Goal: Communication & Community: Connect with others

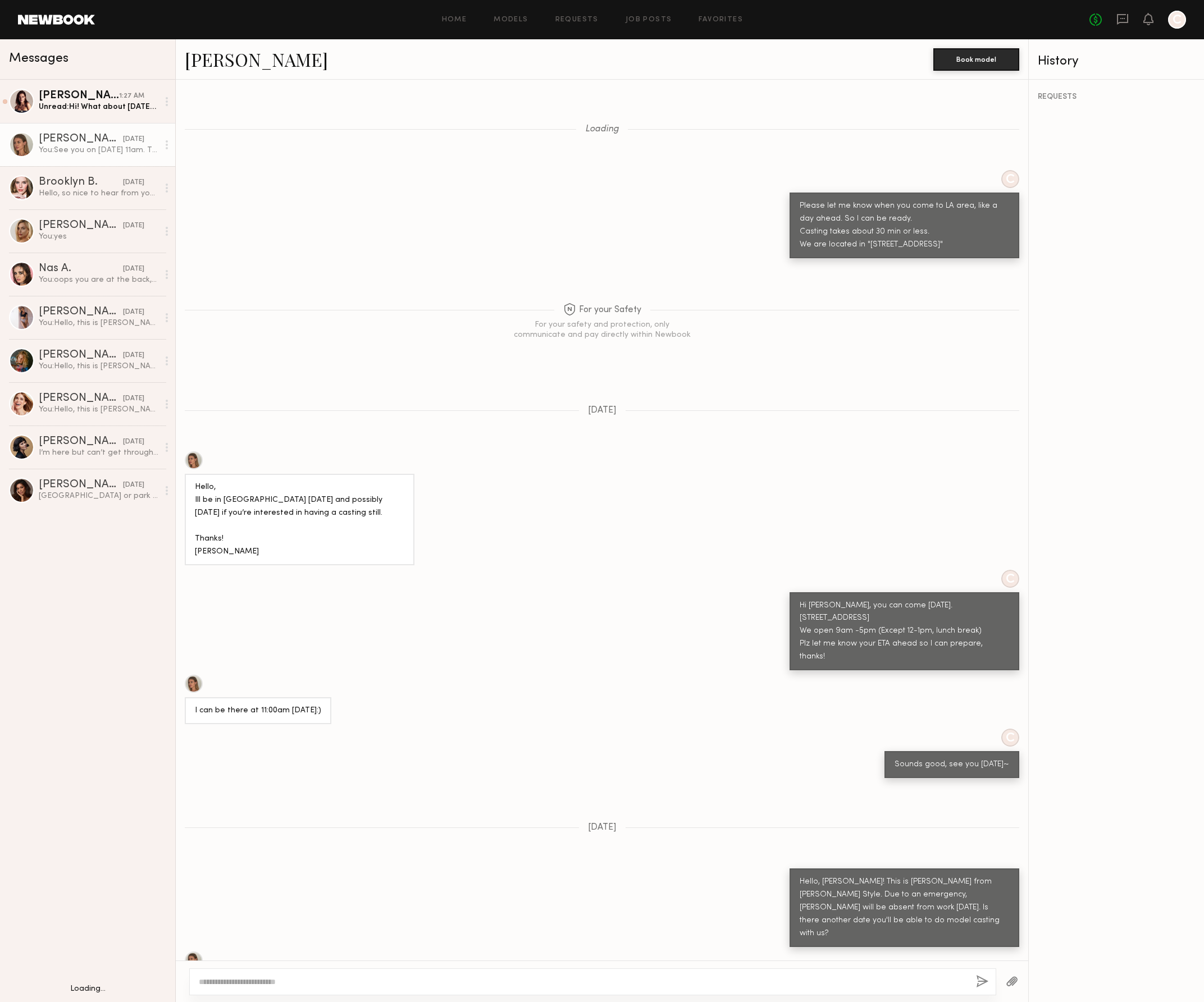
scroll to position [249, 0]
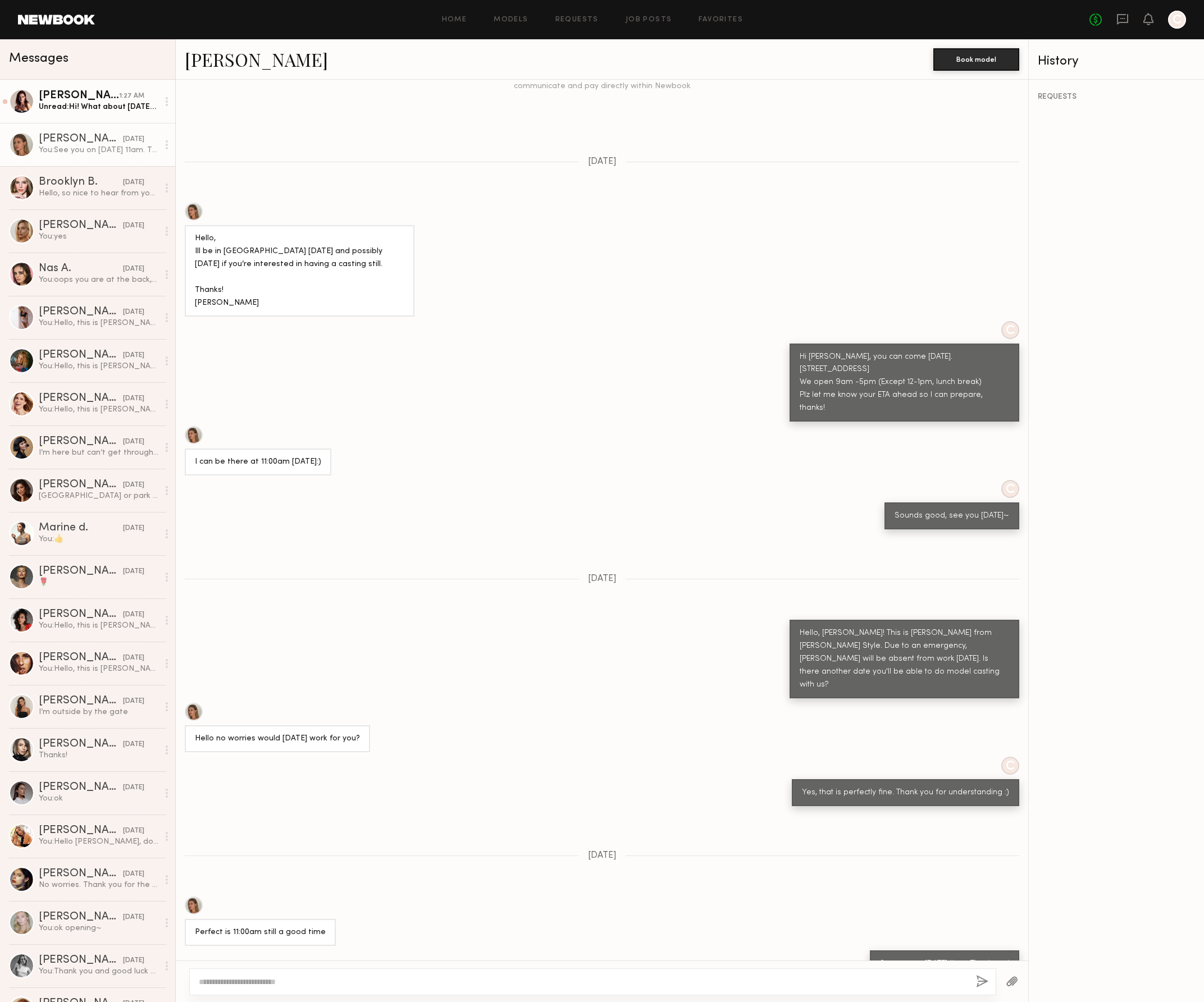
click at [77, 99] on div "Sofi S." at bounding box center [79, 96] width 80 height 11
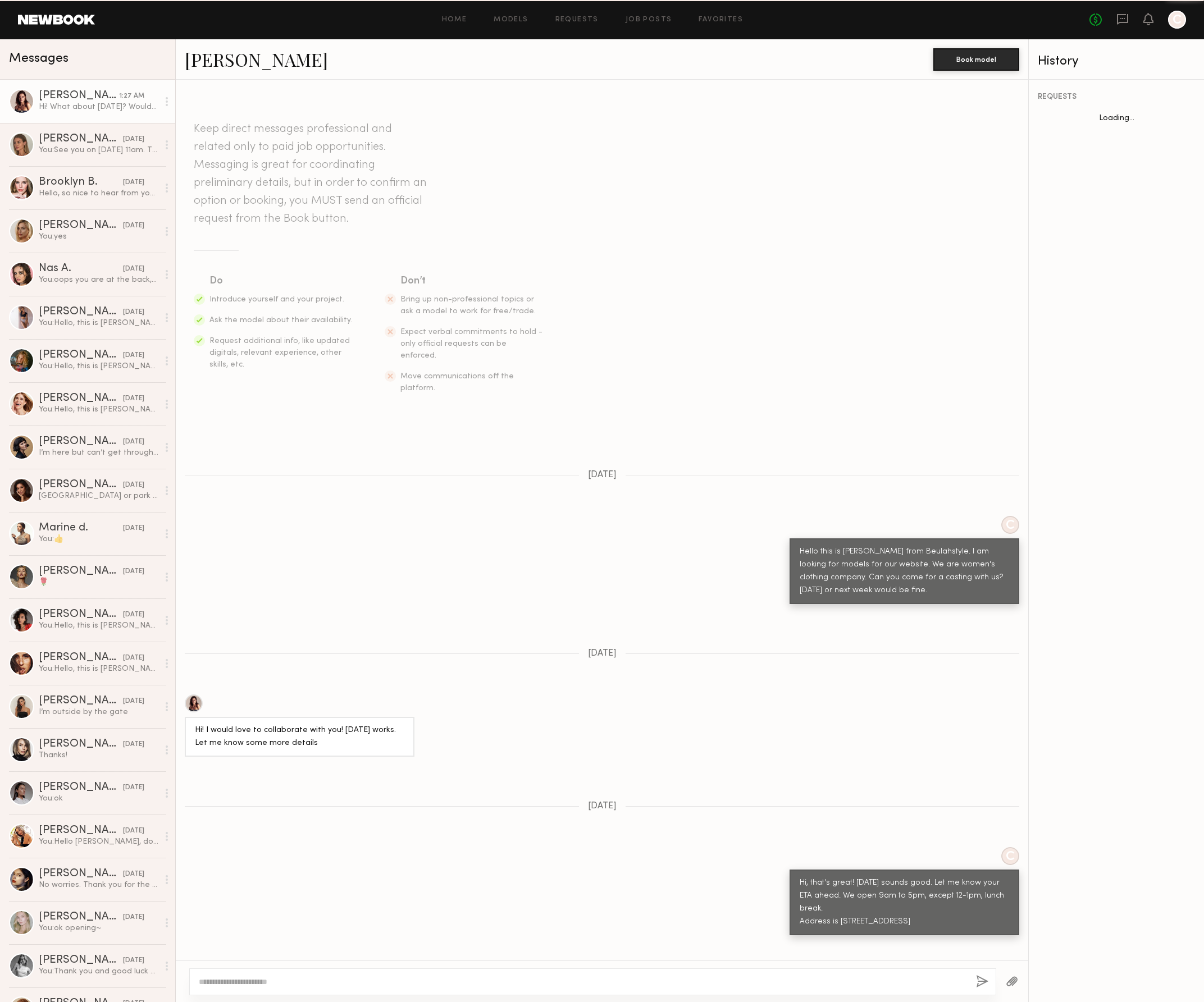
scroll to position [309, 0]
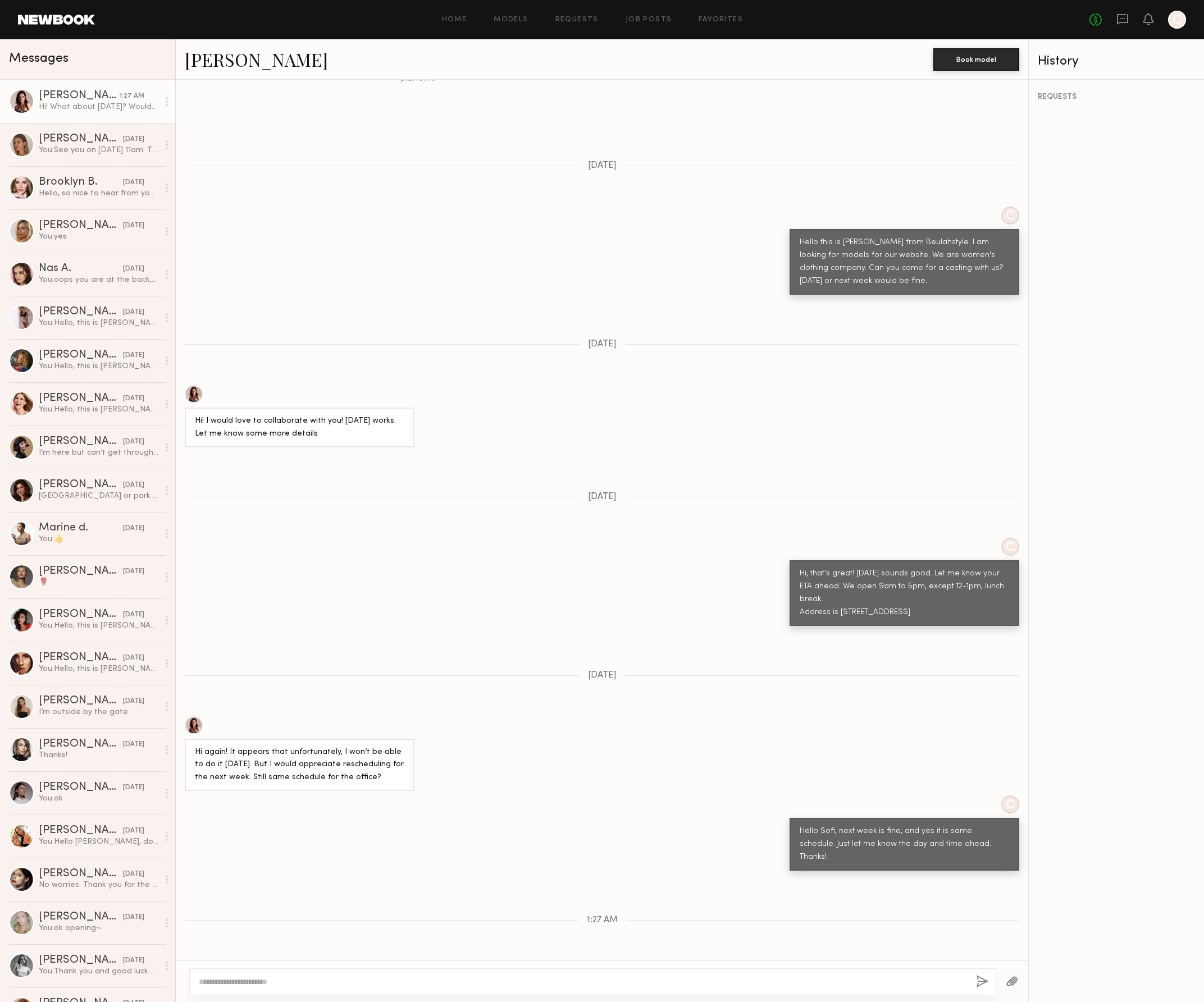
click at [344, 982] on textarea at bounding box center [583, 981] width 768 height 11
type textarea "**********"
click at [981, 978] on button "button" at bounding box center [982, 982] width 12 height 14
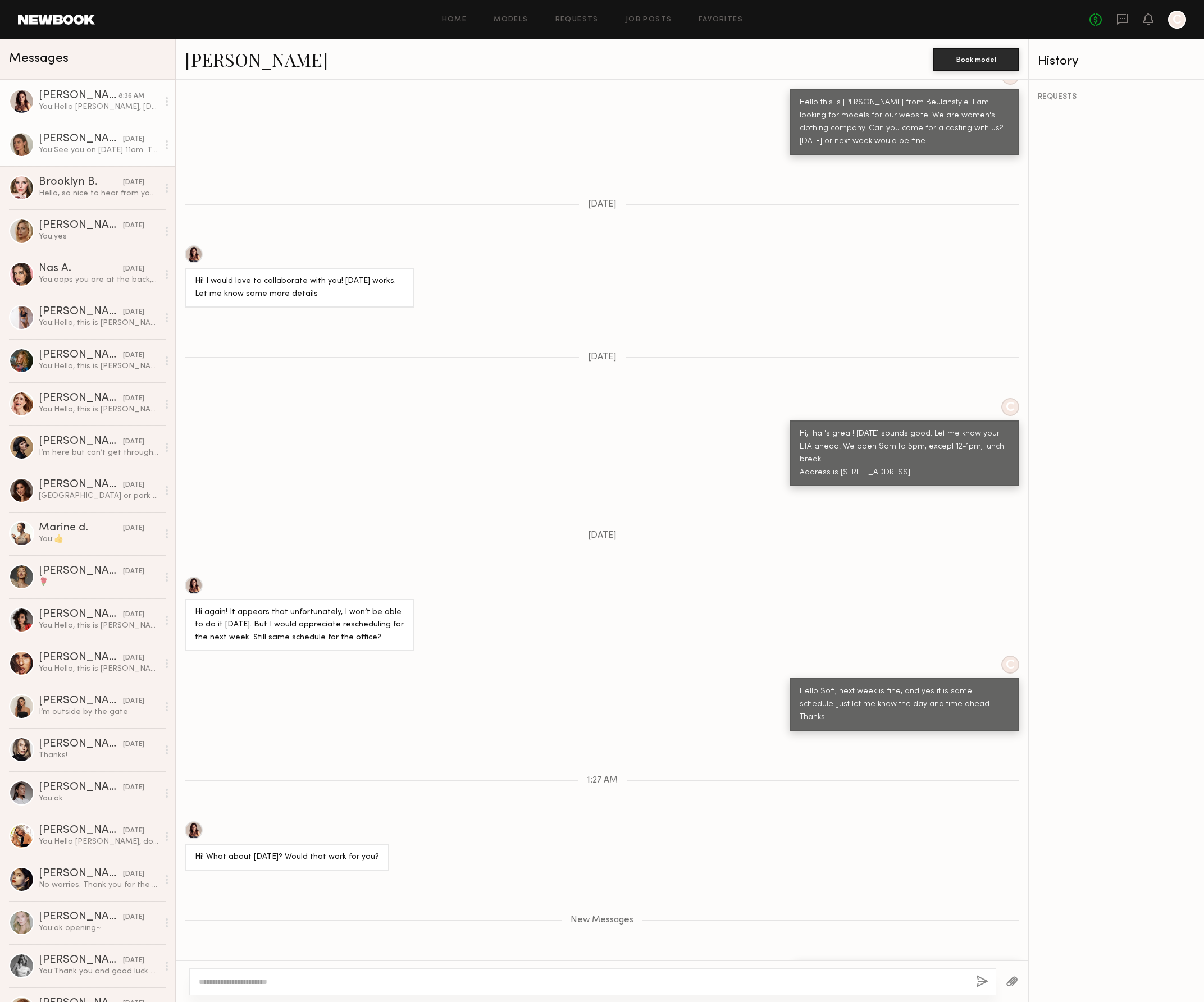
click at [123, 144] on div "08/08/2025" at bounding box center [133, 139] width 21 height 10
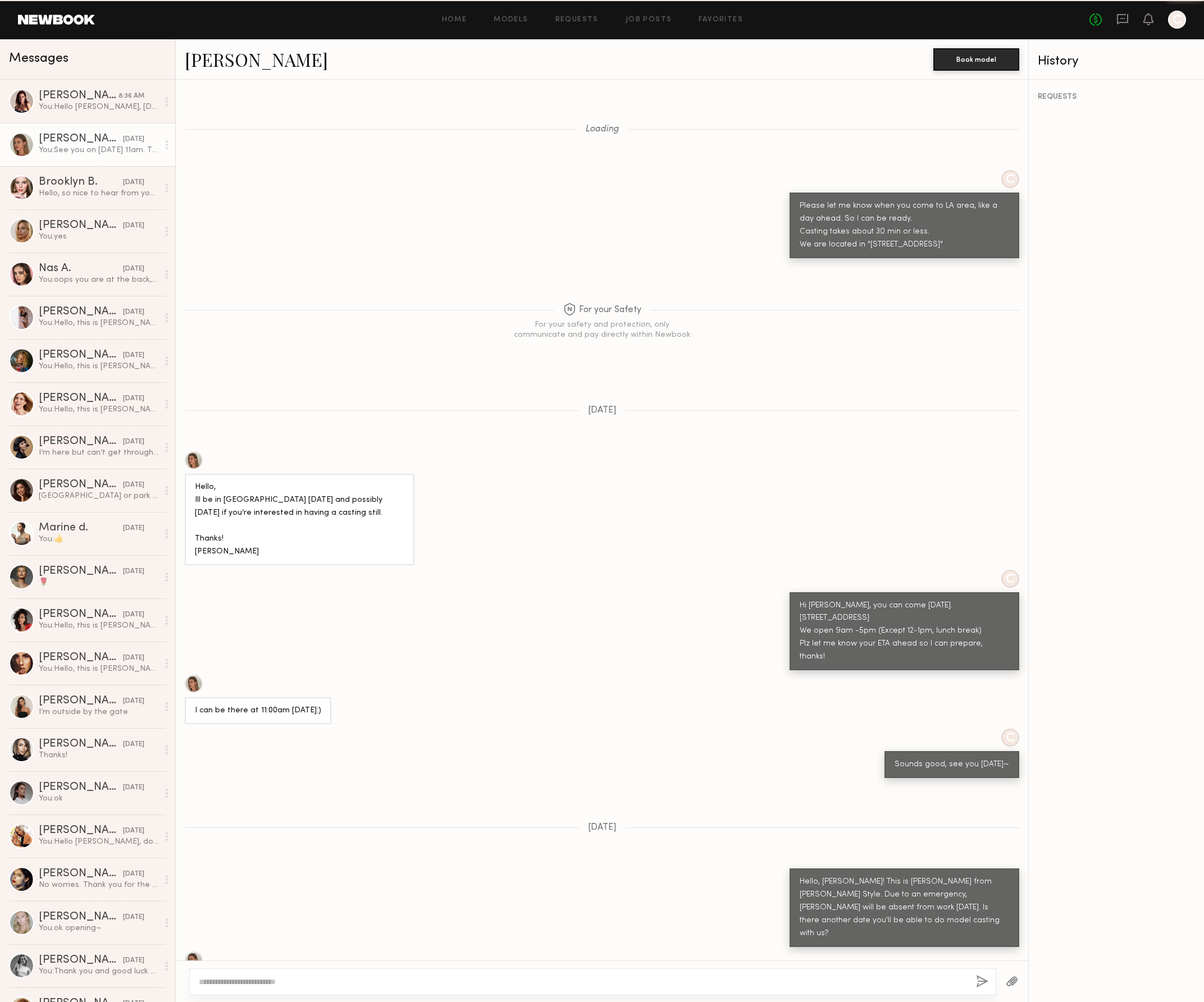
scroll to position [249, 0]
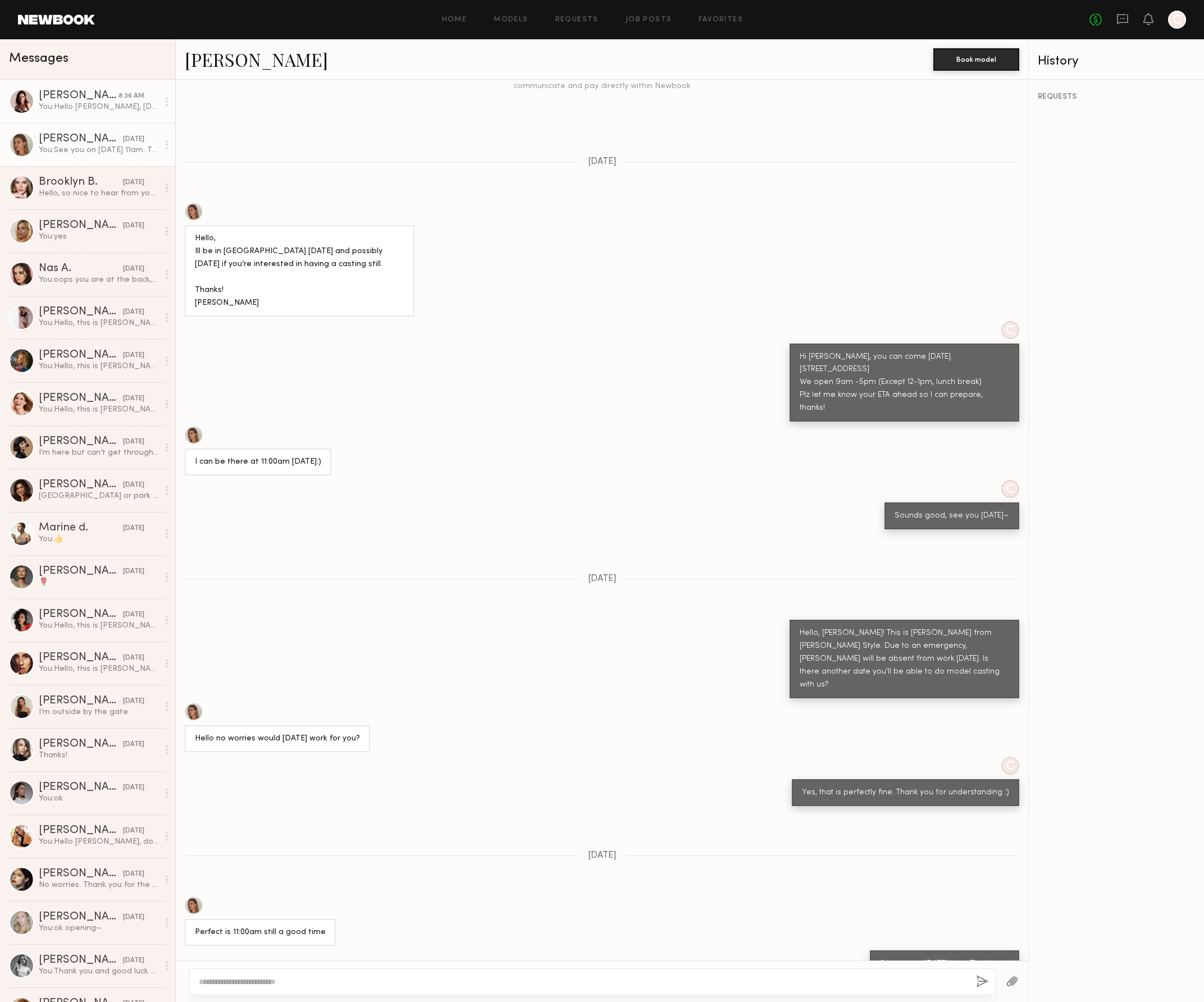
click at [108, 100] on div "Sofi S." at bounding box center [78, 96] width 79 height 11
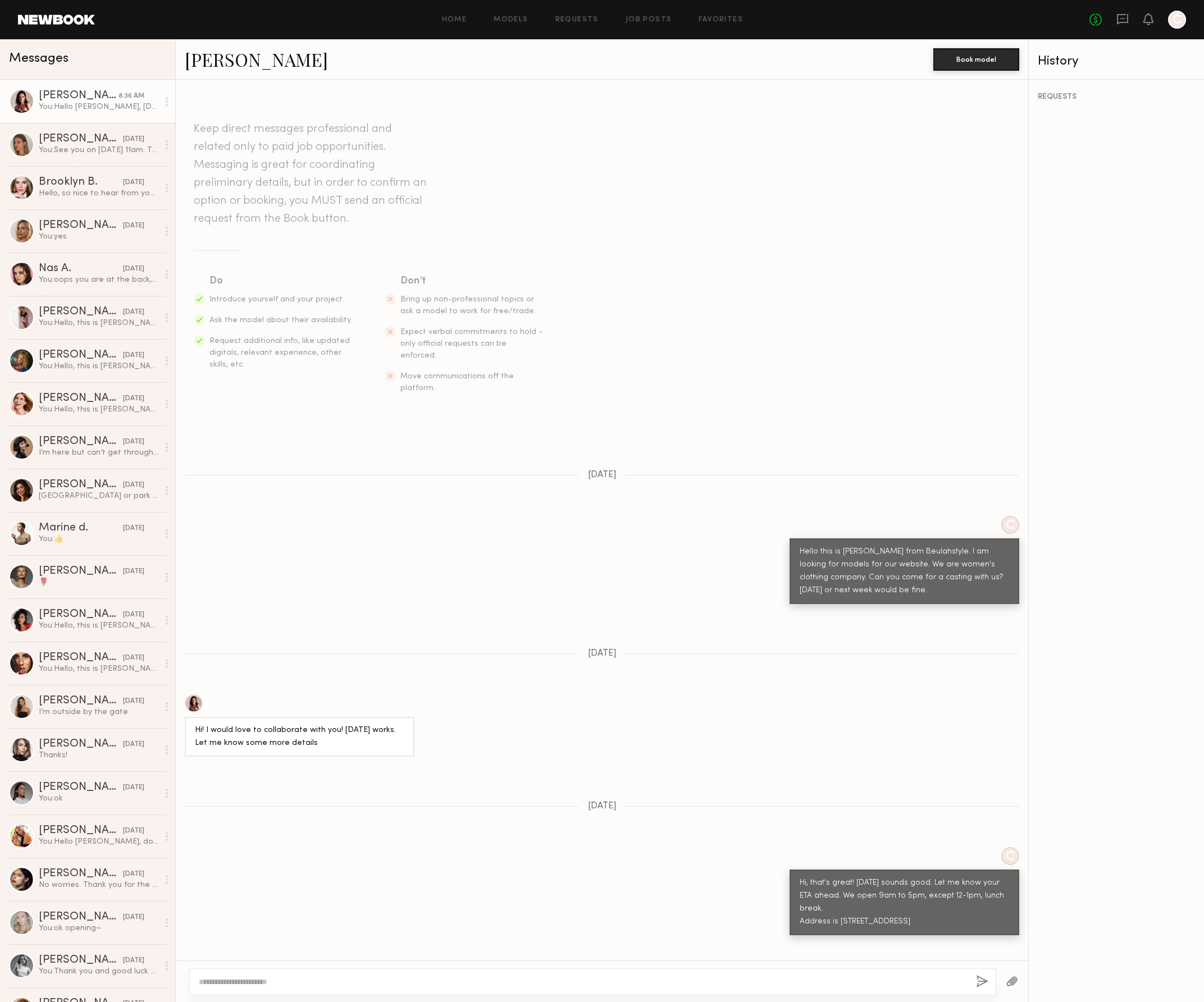
scroll to position [363, 0]
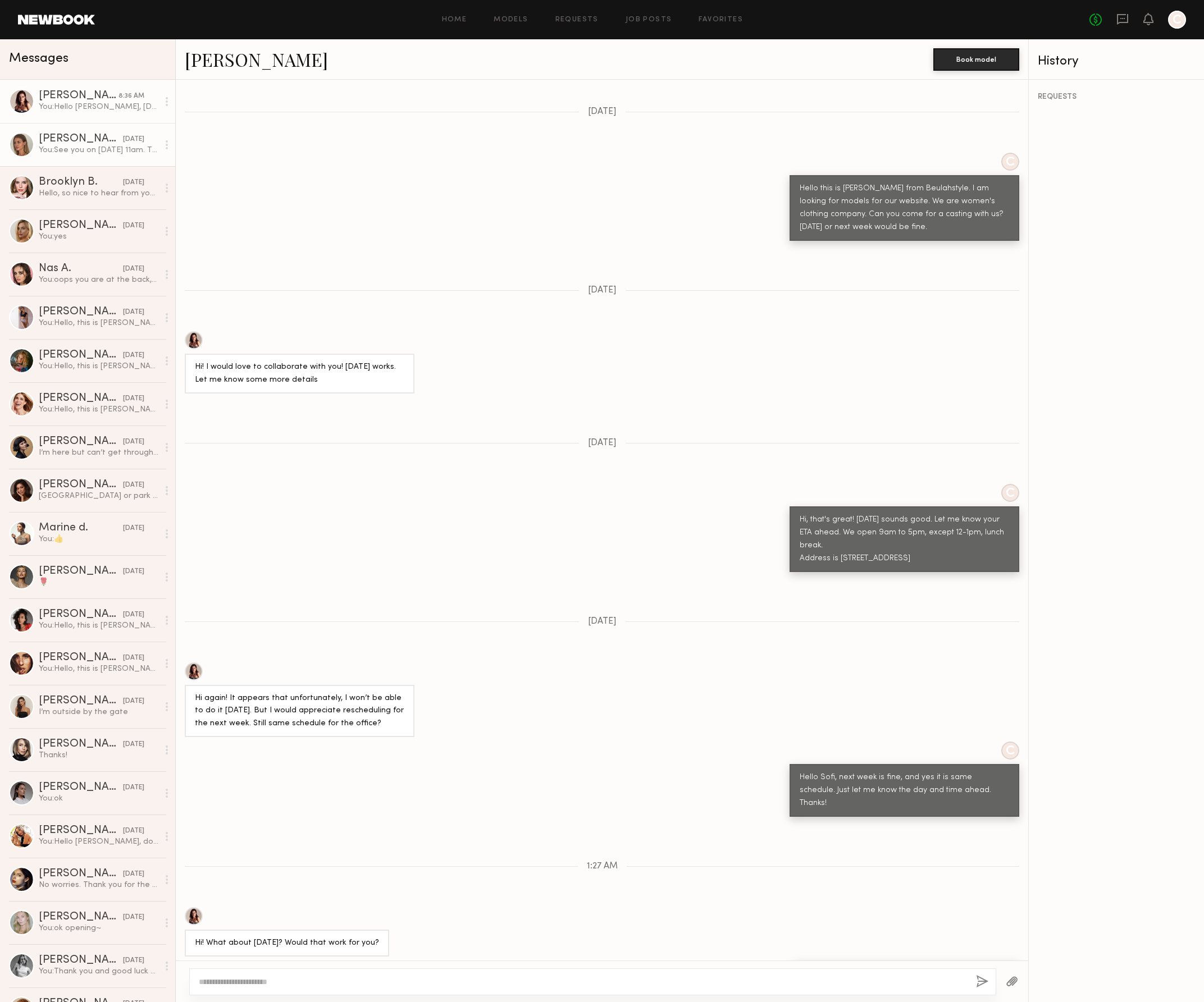
click at [77, 150] on div "You: See you on 8/11 Monday, 11am. Thank you!" at bounding box center [98, 150] width 120 height 10
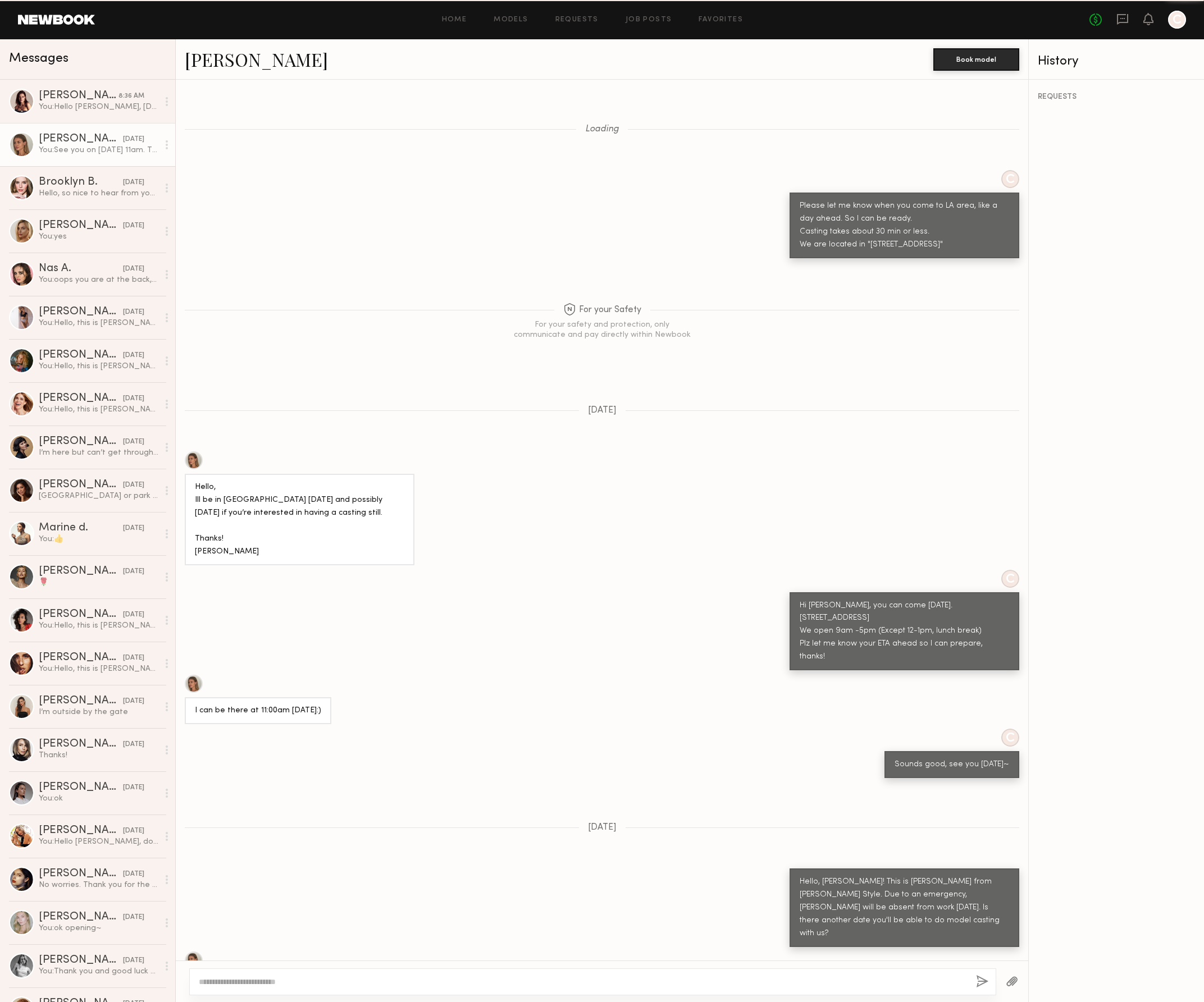
scroll to position [249, 0]
